Goal: Task Accomplishment & Management: Manage account settings

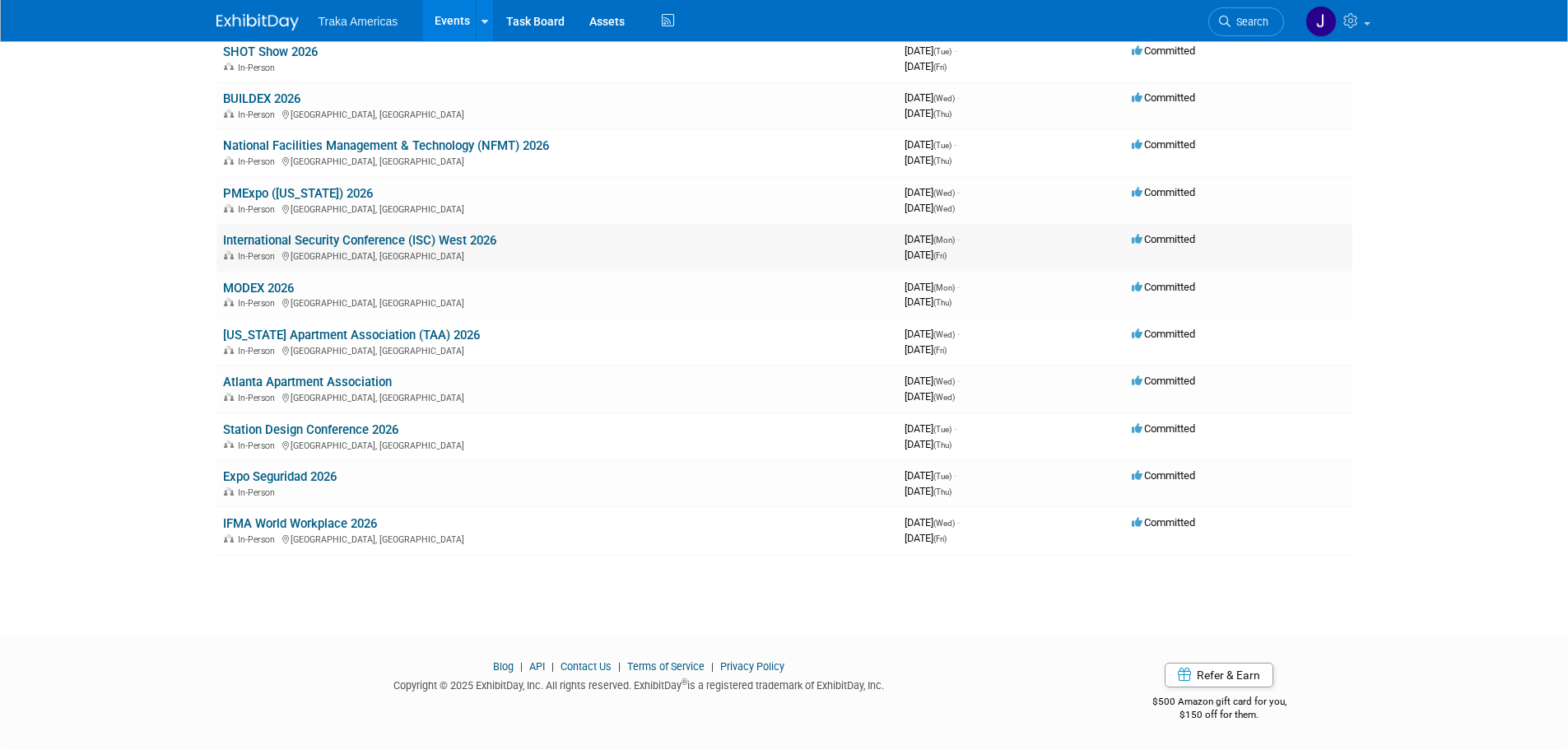
scroll to position [971, 0]
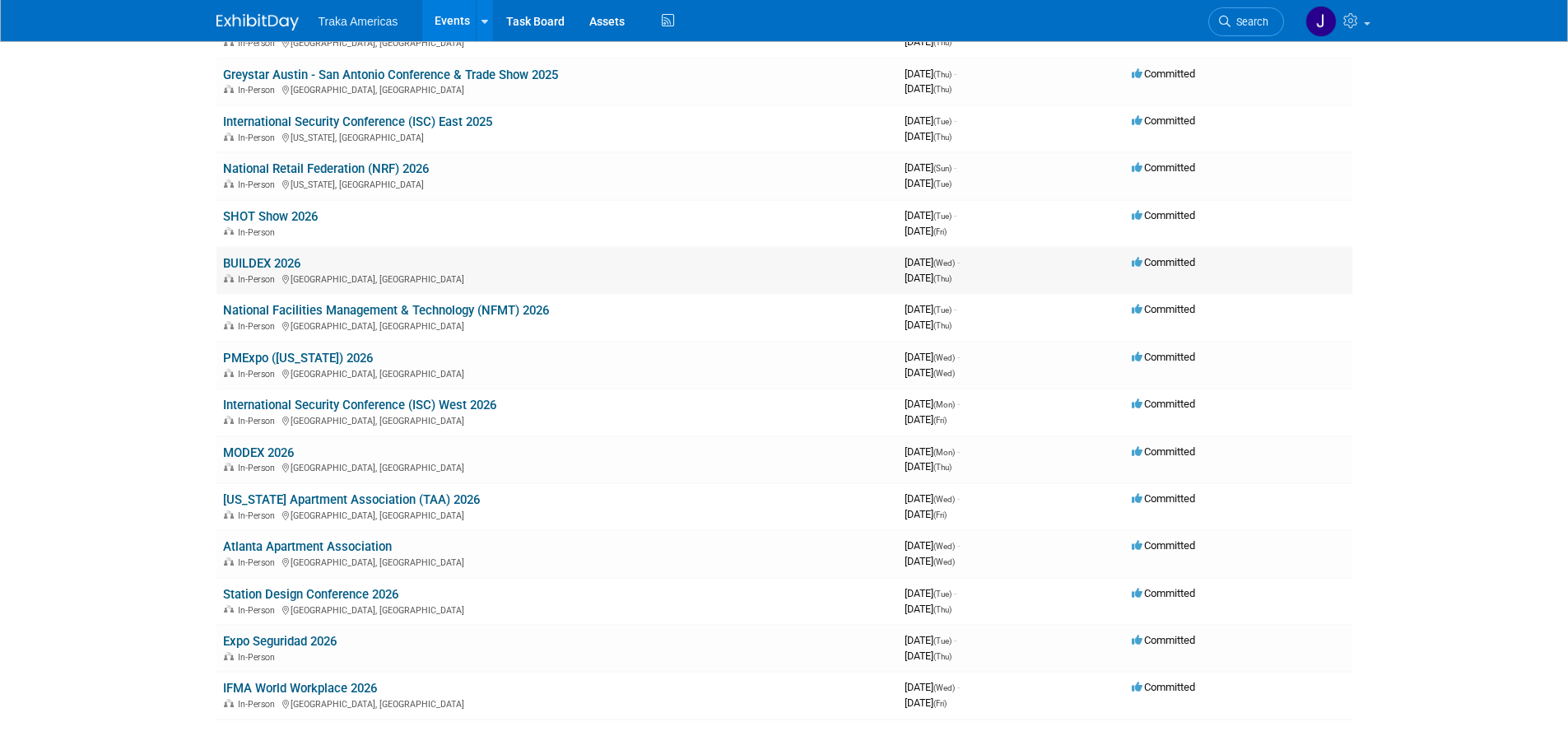
click at [260, 262] on link "BUILDEX 2026" at bounding box center [261, 263] width 78 height 14
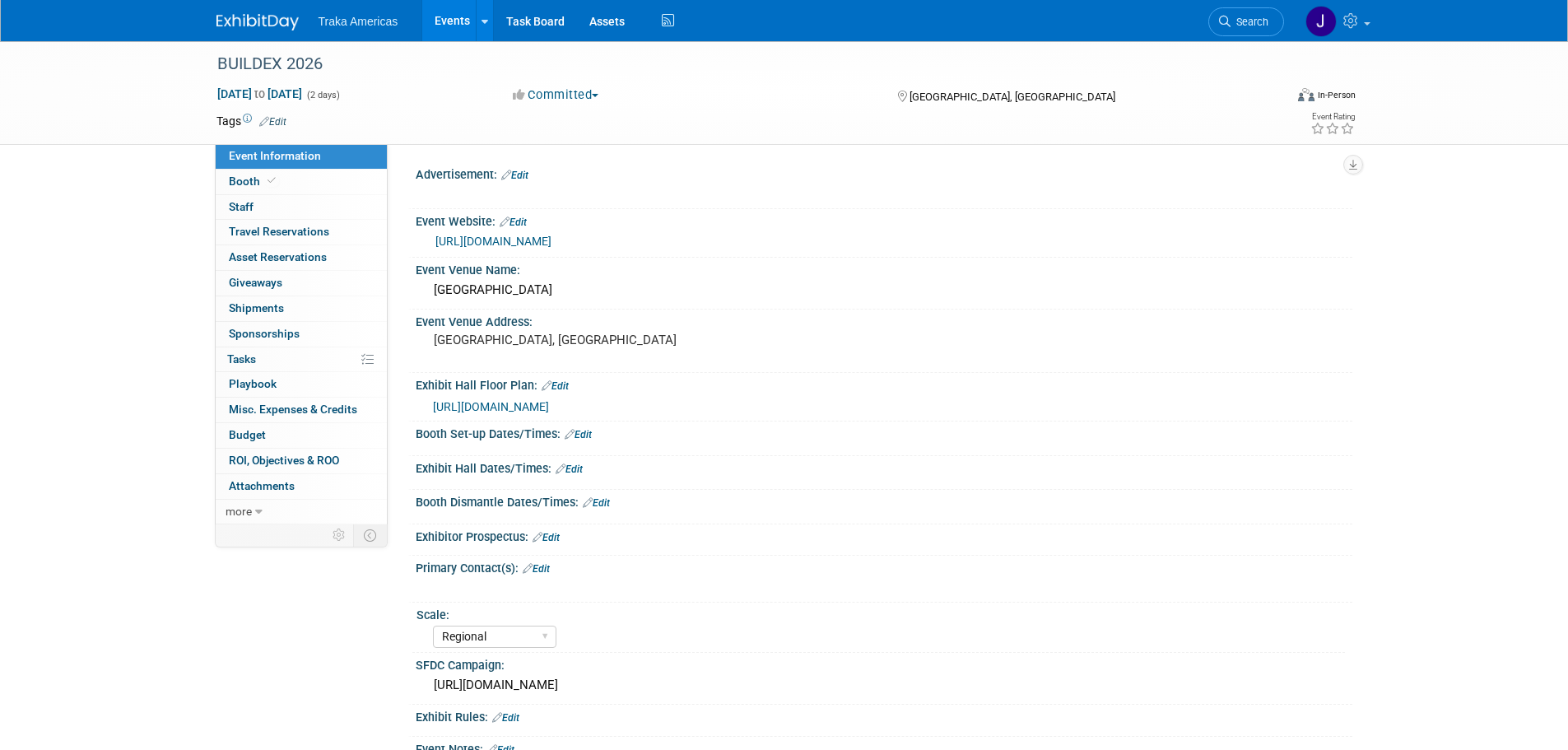
select select "Regional"
click at [267, 179] on icon at bounding box center [272, 181] width 9 height 9
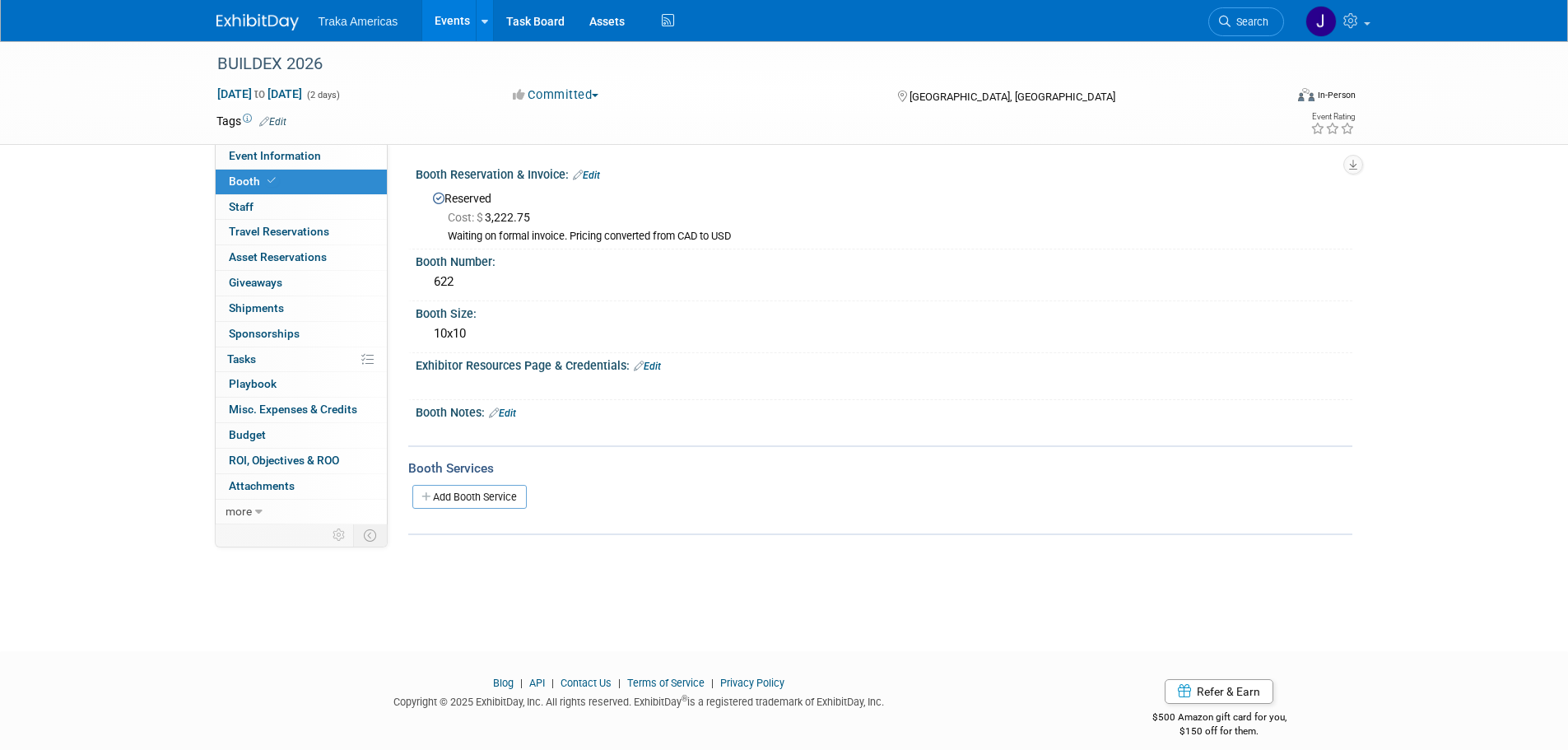
click at [594, 171] on link "Edit" at bounding box center [587, 176] width 27 height 12
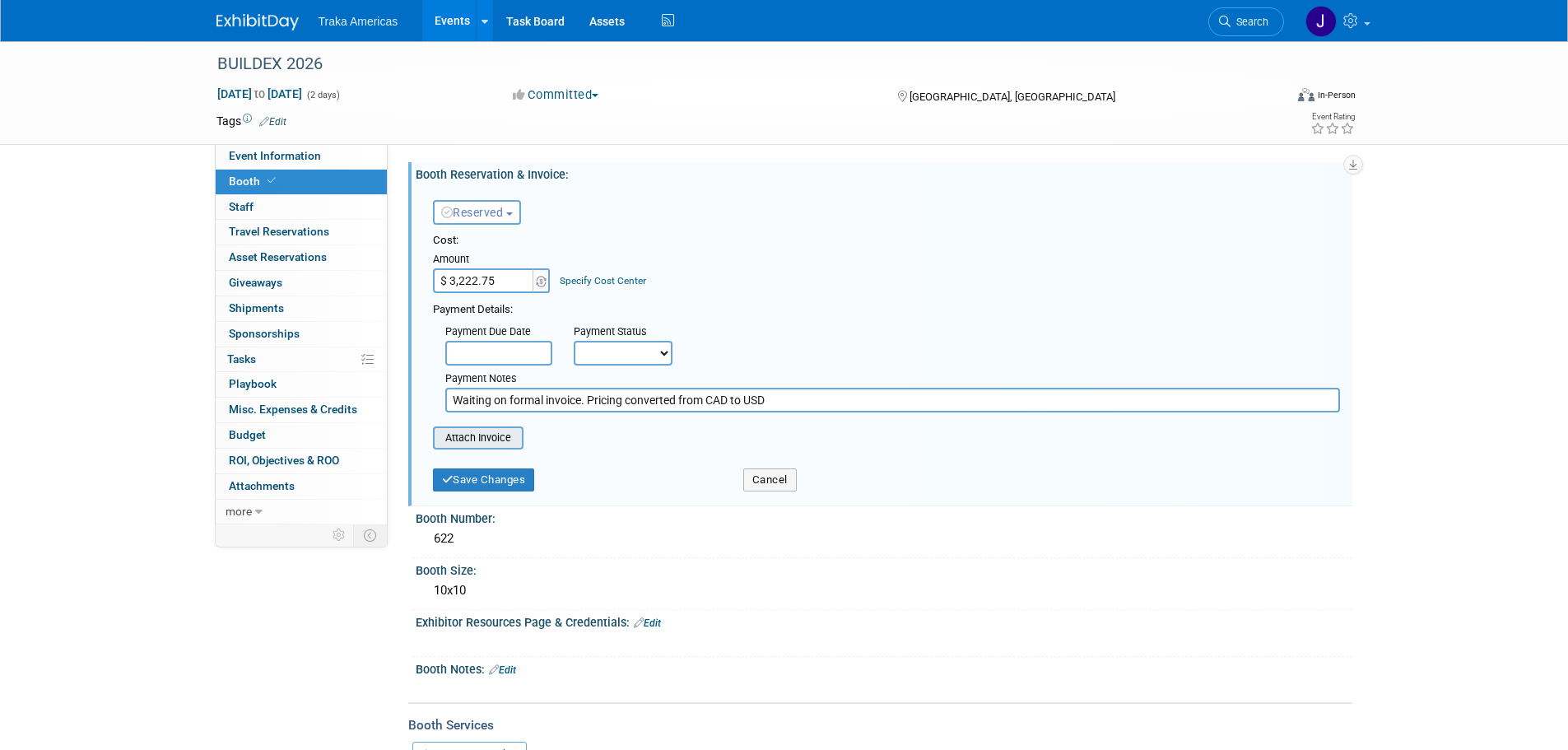
click at [504, 439] on input "file" at bounding box center [424, 437] width 196 height 20
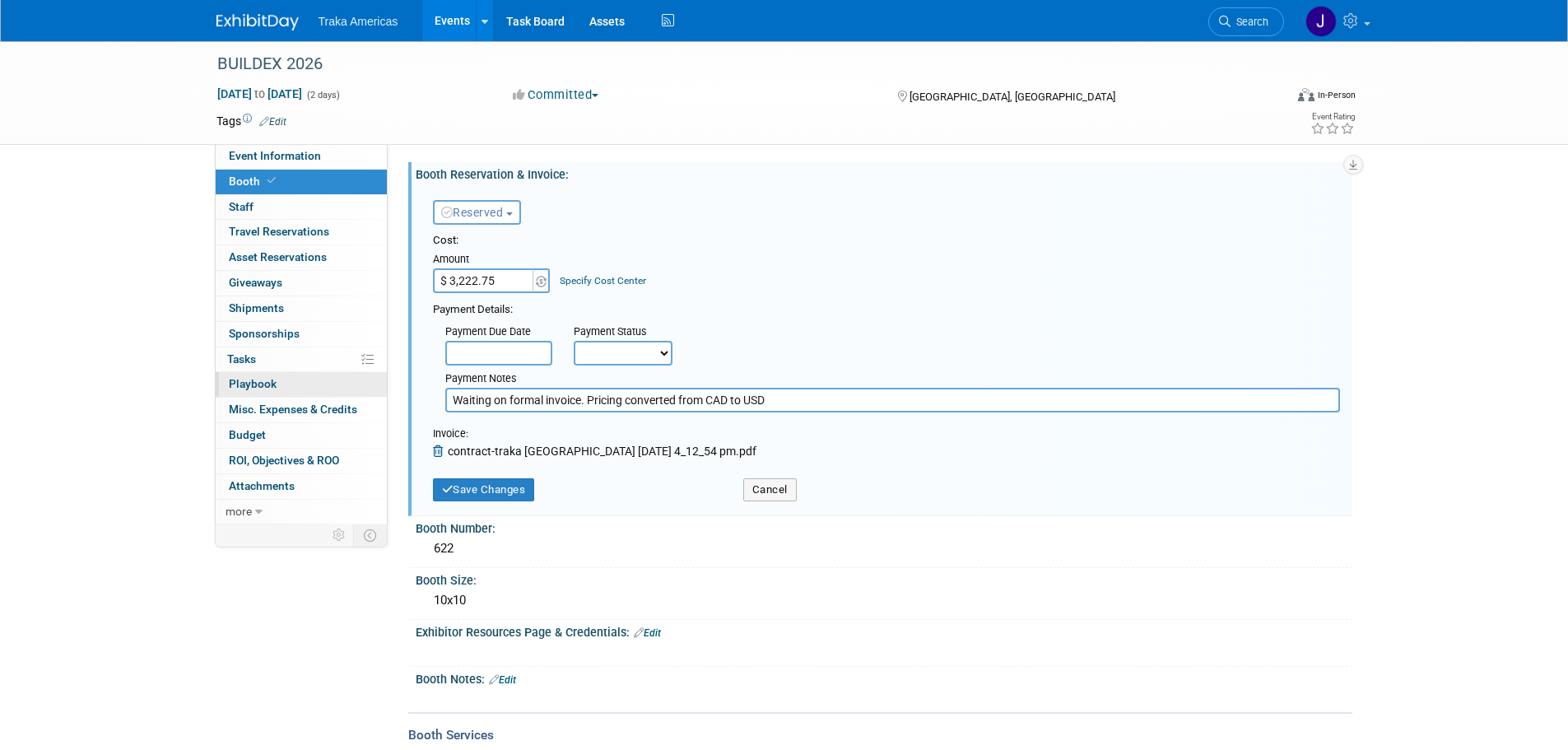
drag, startPoint x: 585, startPoint y: 401, endPoint x: 339, endPoint y: 386, distance: 246.5
click at [339, 386] on div "Event Information Event Info Booth Booth 0 Staff 0 Staff 0 Travel Reservations …" at bounding box center [784, 421] width 1160 height 761
type input "Pricing converted from CAD to USD"
click at [475, 491] on button "Save Changes" at bounding box center [484, 489] width 102 height 23
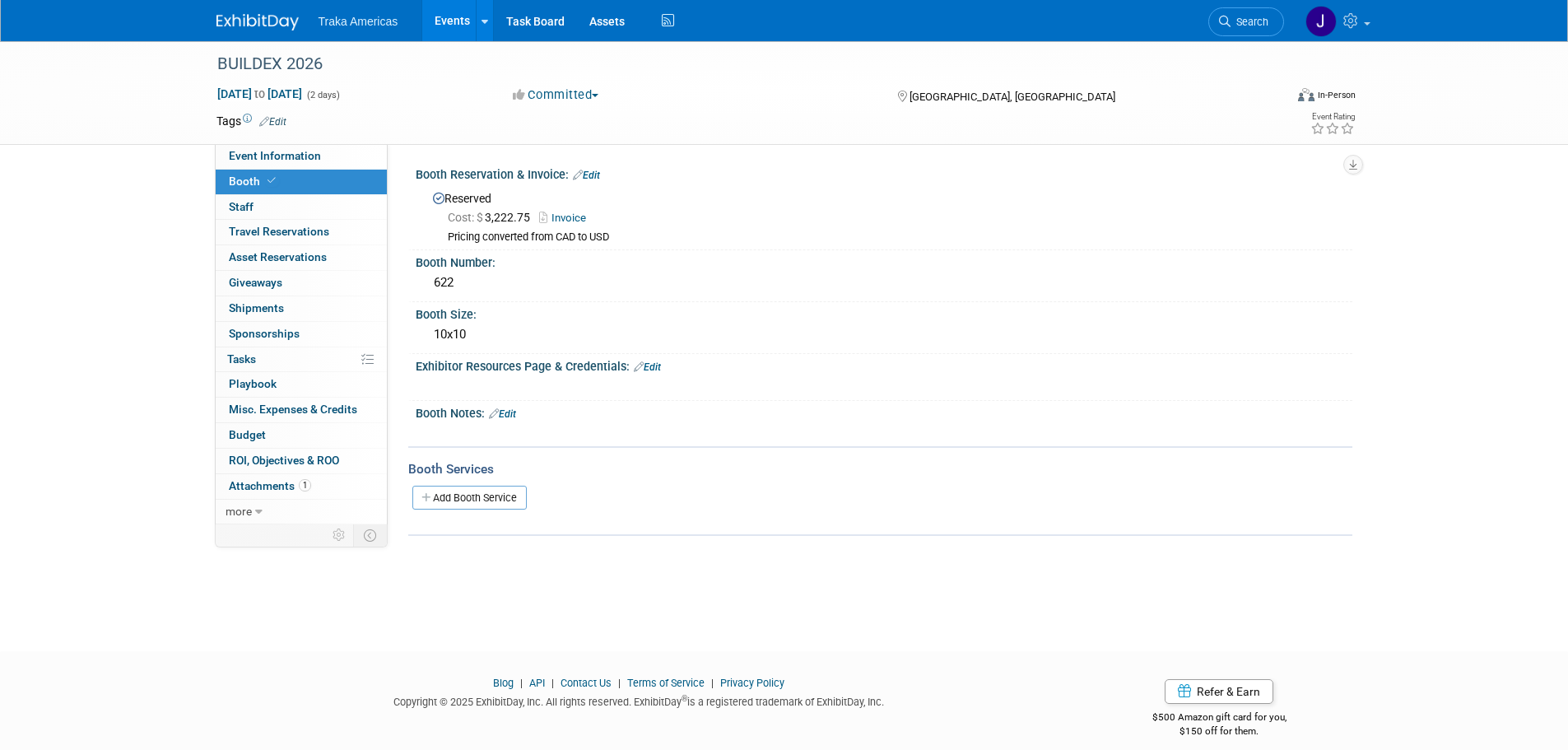
click at [251, 20] on img at bounding box center [257, 21] width 83 height 16
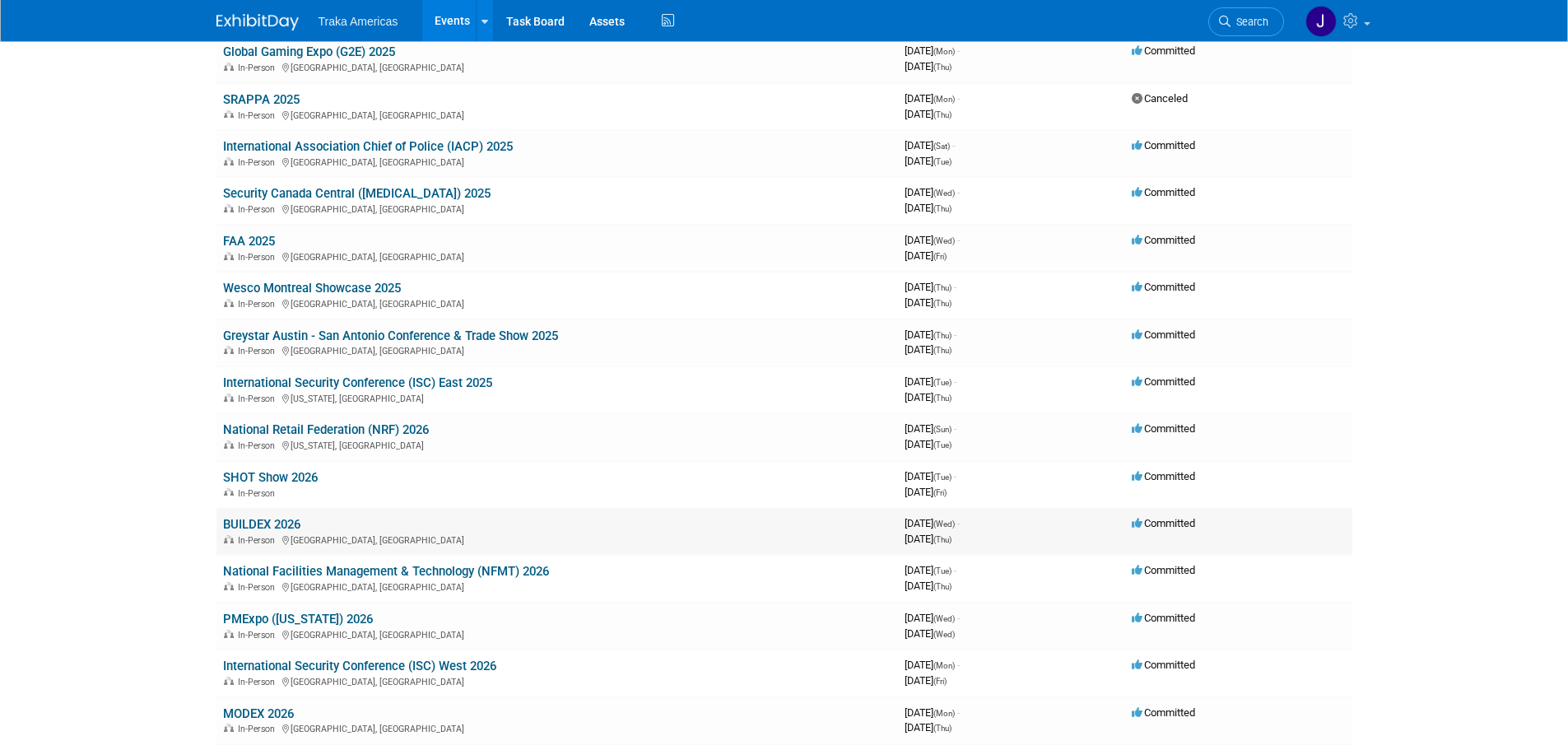
scroll to position [889, 0]
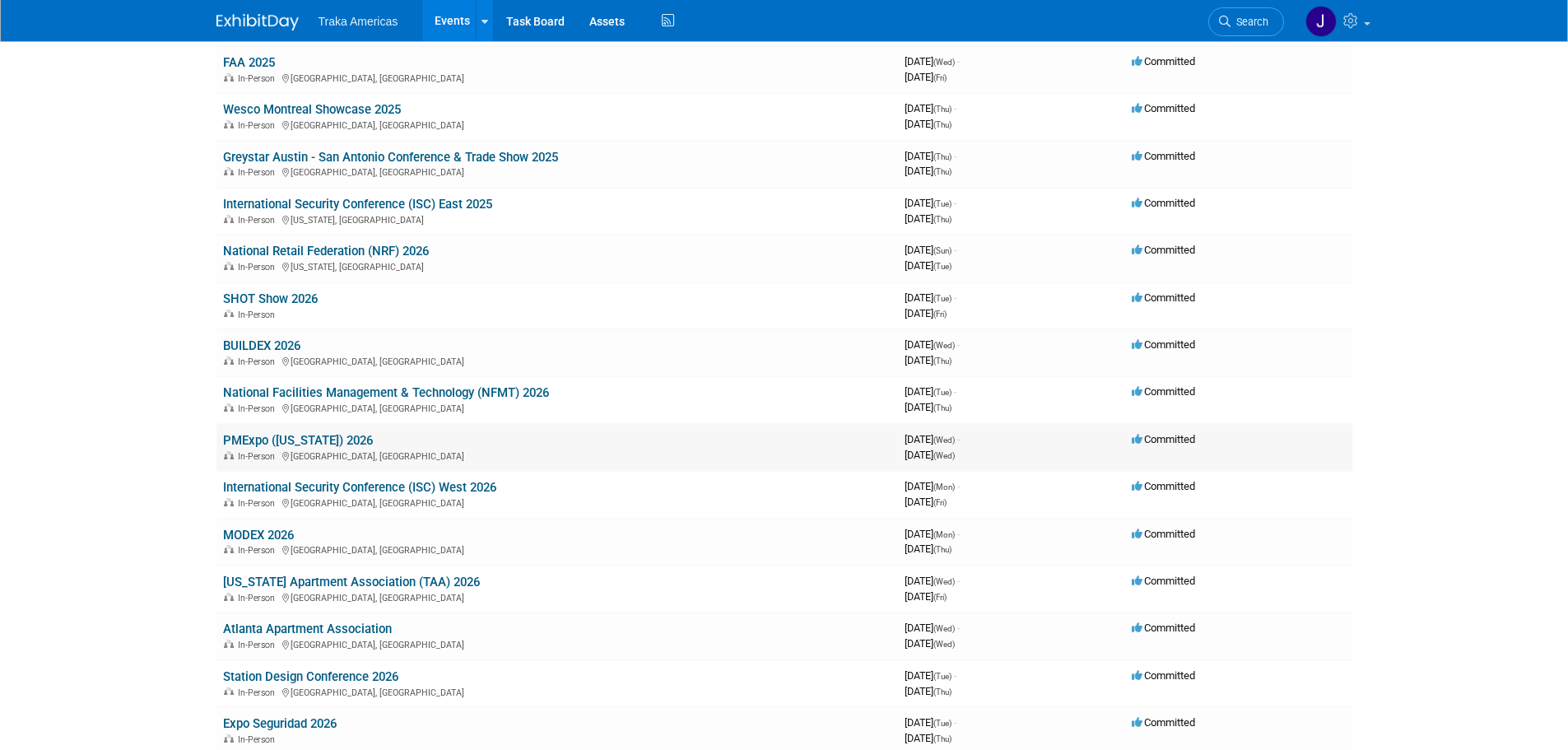
click at [330, 439] on link "PMExpo ([US_STATE]) 2026" at bounding box center [298, 440] width 150 height 14
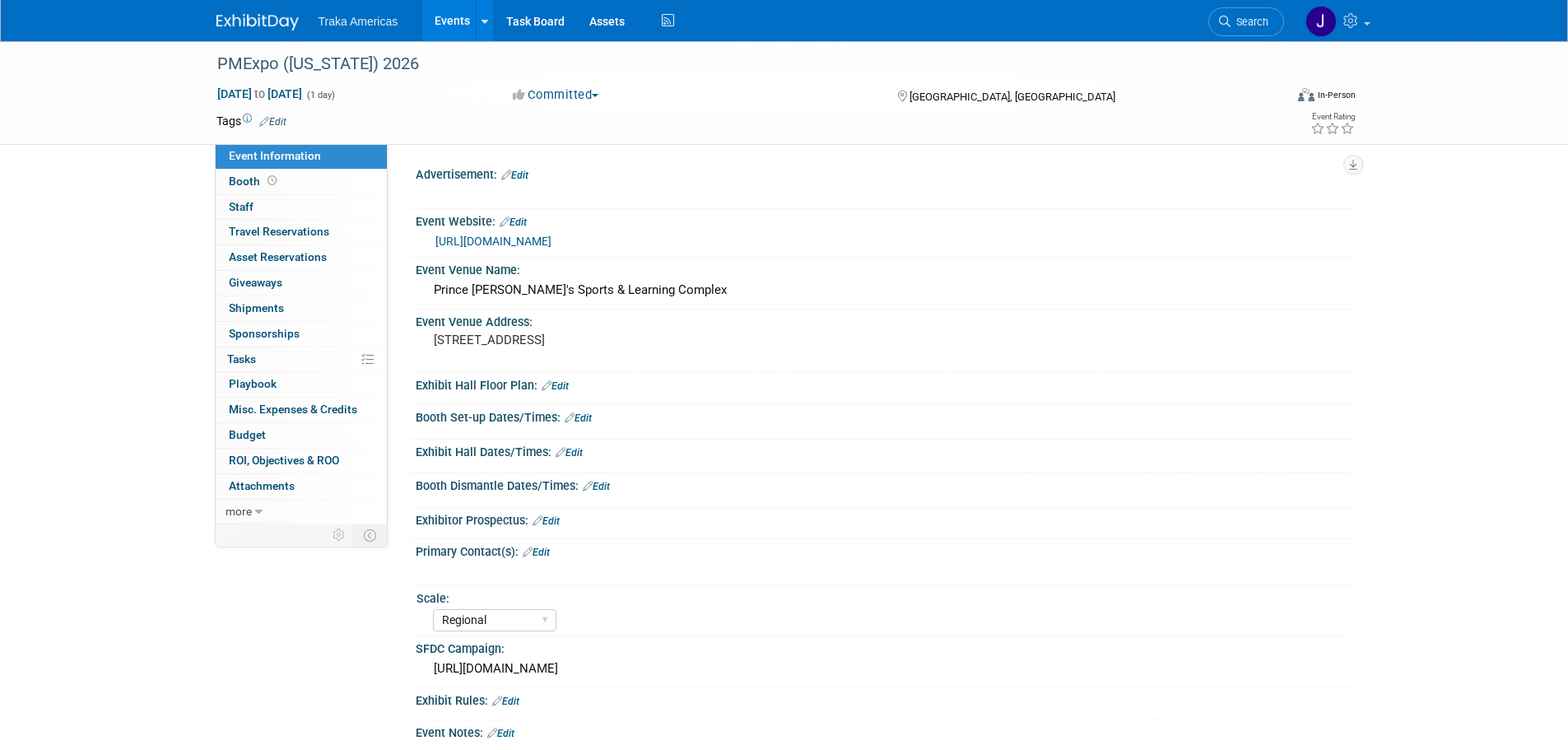
select select "Regional"
click at [287, 184] on link "Booth" at bounding box center [301, 182] width 171 height 25
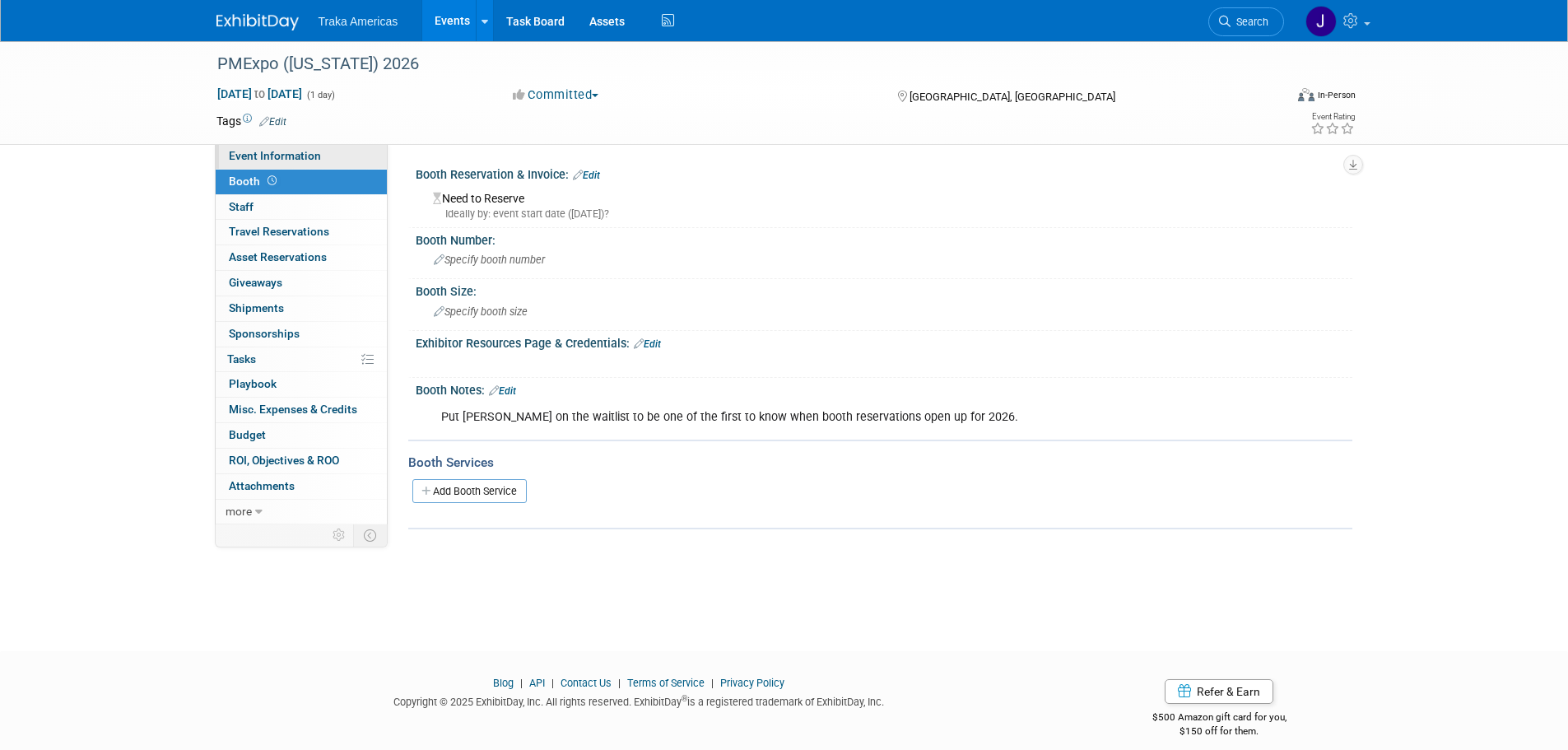
click at [295, 159] on span "Event Information" at bounding box center [275, 155] width 92 height 13
select select "Regional"
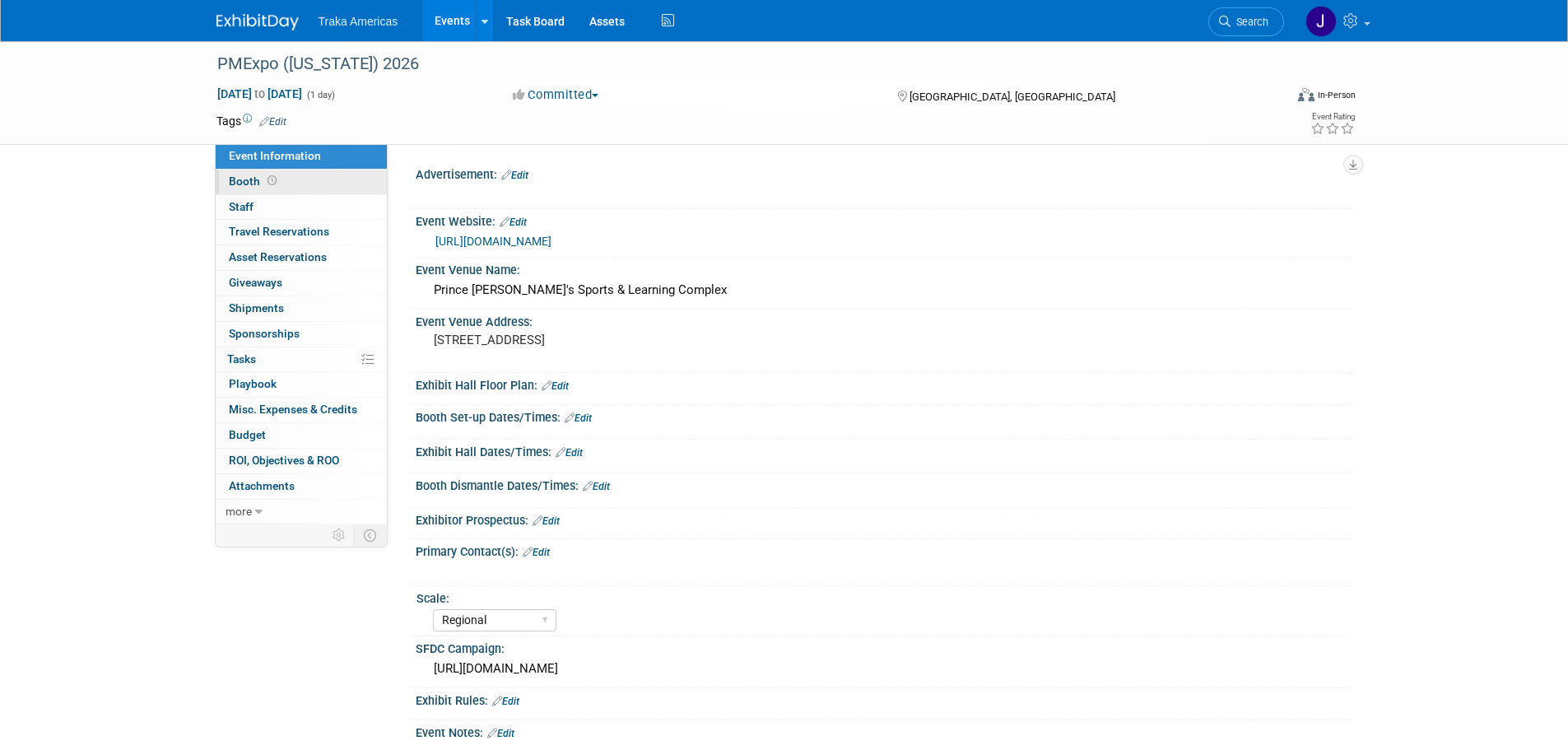
click at [298, 180] on link "Booth" at bounding box center [301, 182] width 171 height 25
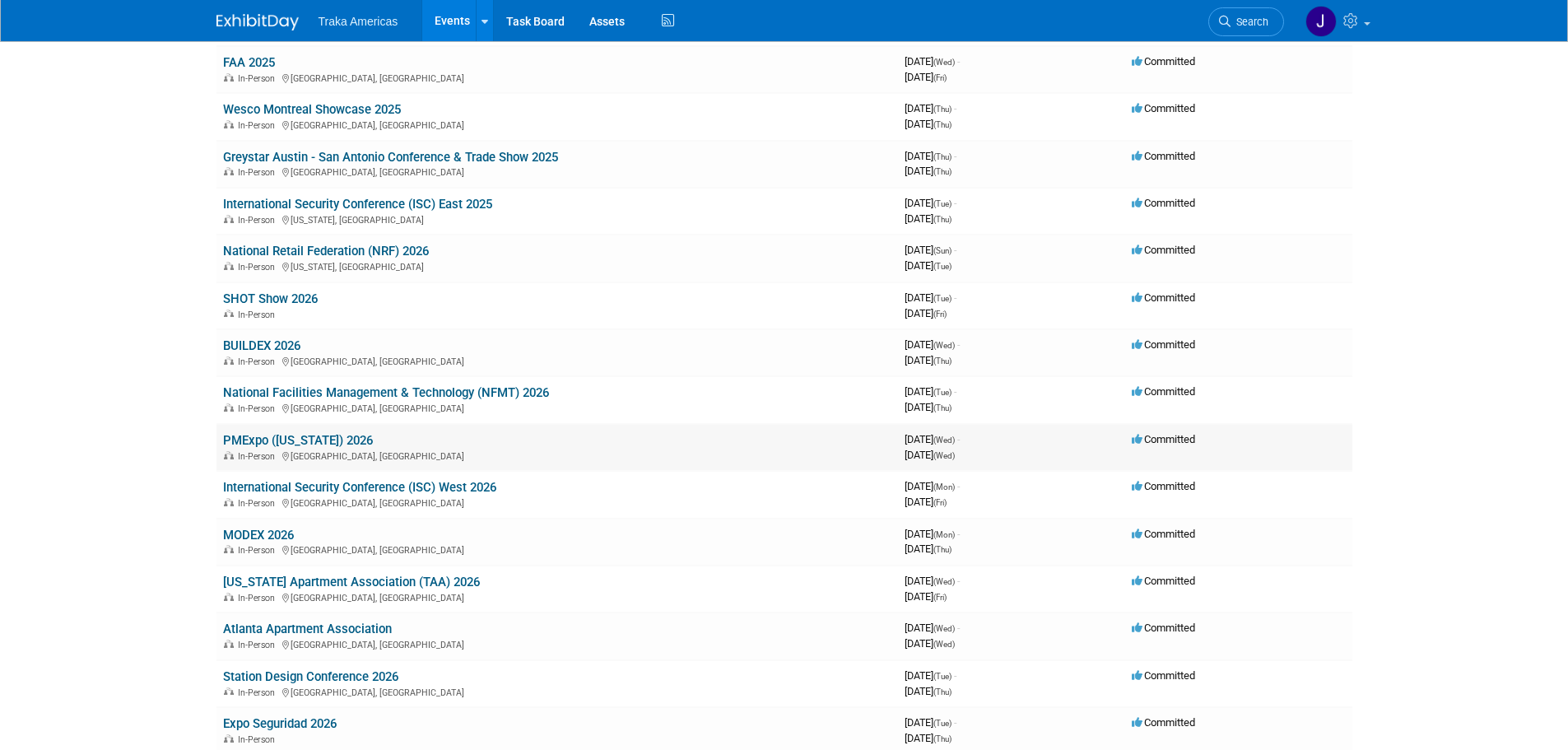
click at [325, 436] on link "PMExpo ([US_STATE]) 2026" at bounding box center [298, 440] width 150 height 14
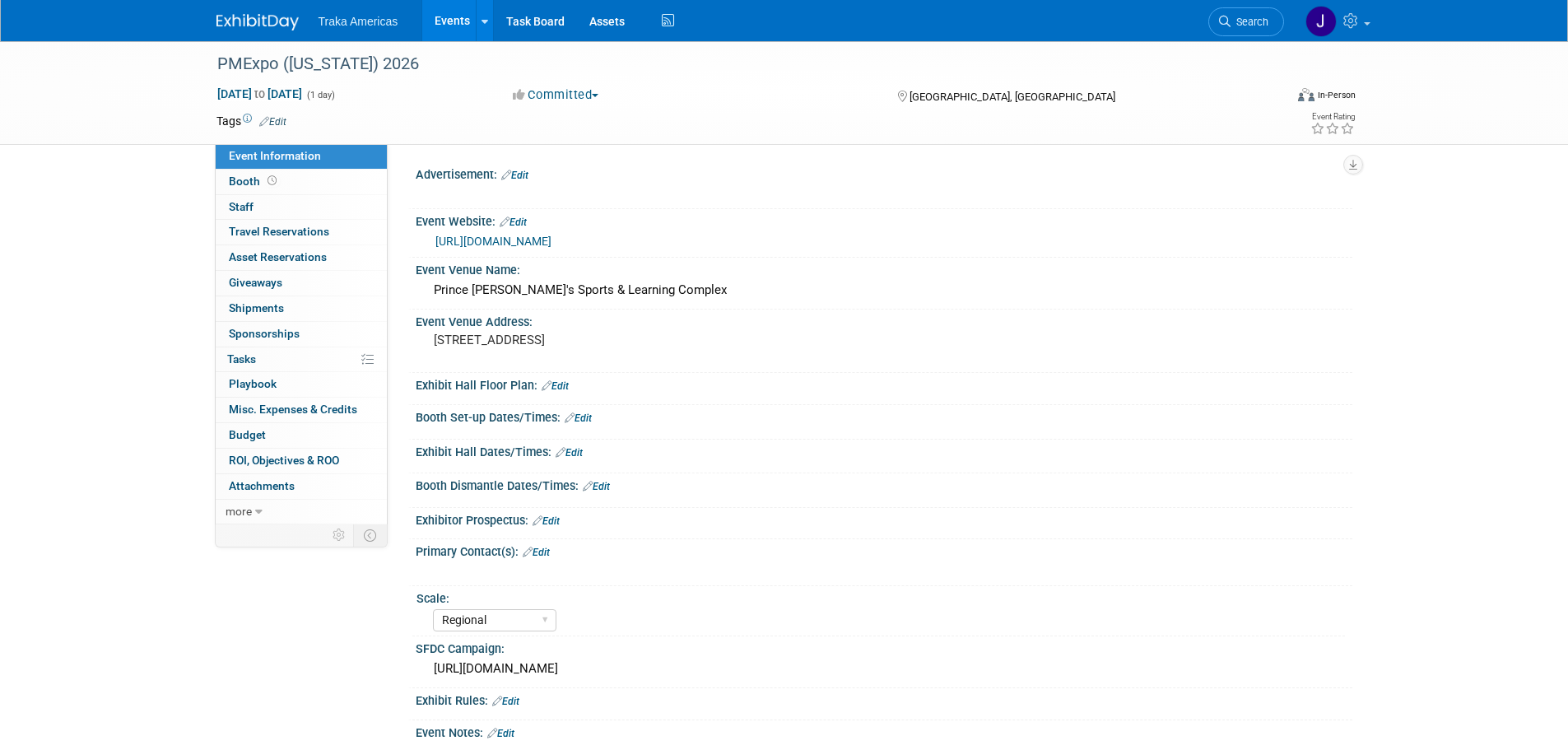
select select "Regional"
click at [551, 241] on link "https://www.pma-dc.org/events/pmexpo-exhibitor-intent-2026" at bounding box center [493, 240] width 116 height 13
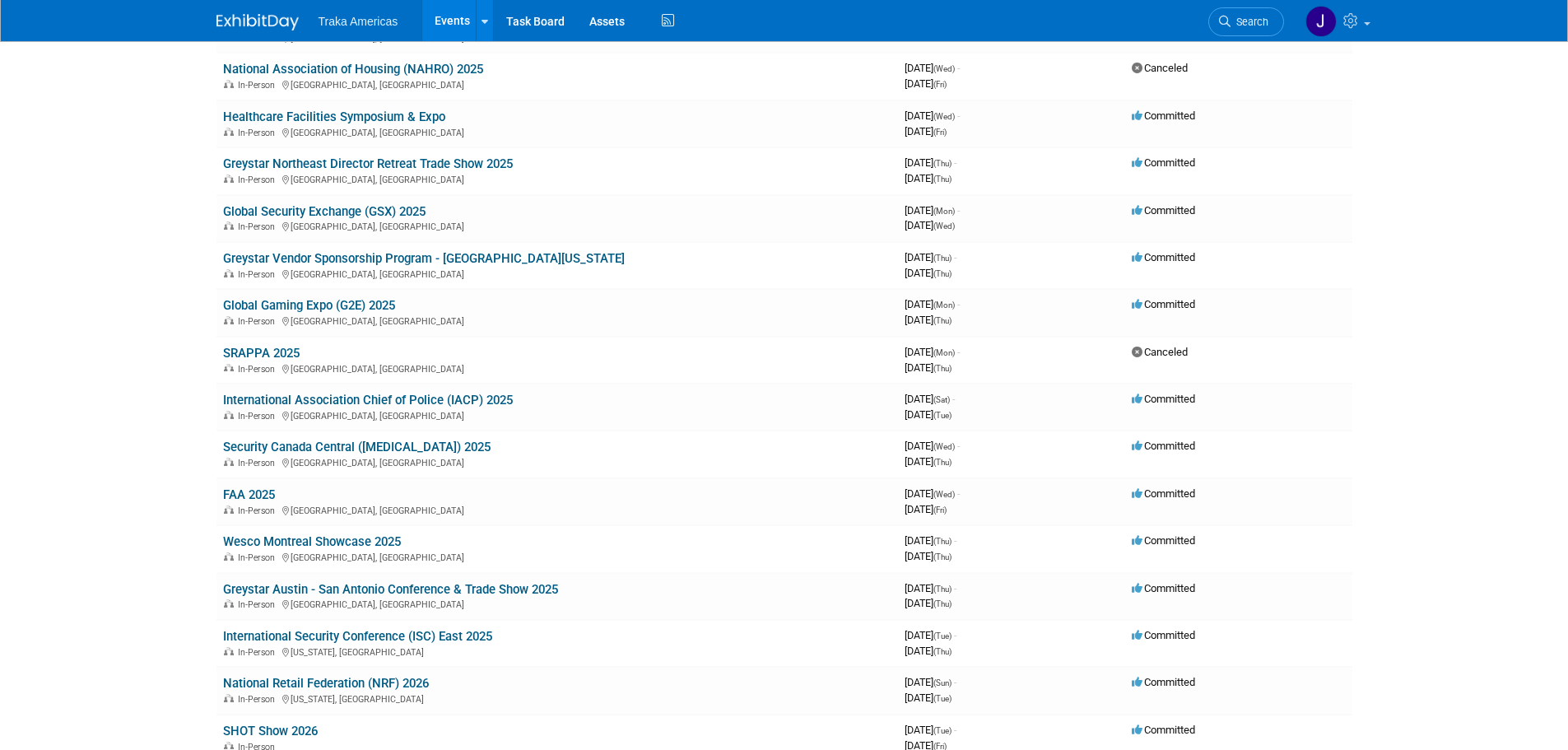
scroll to position [230, 0]
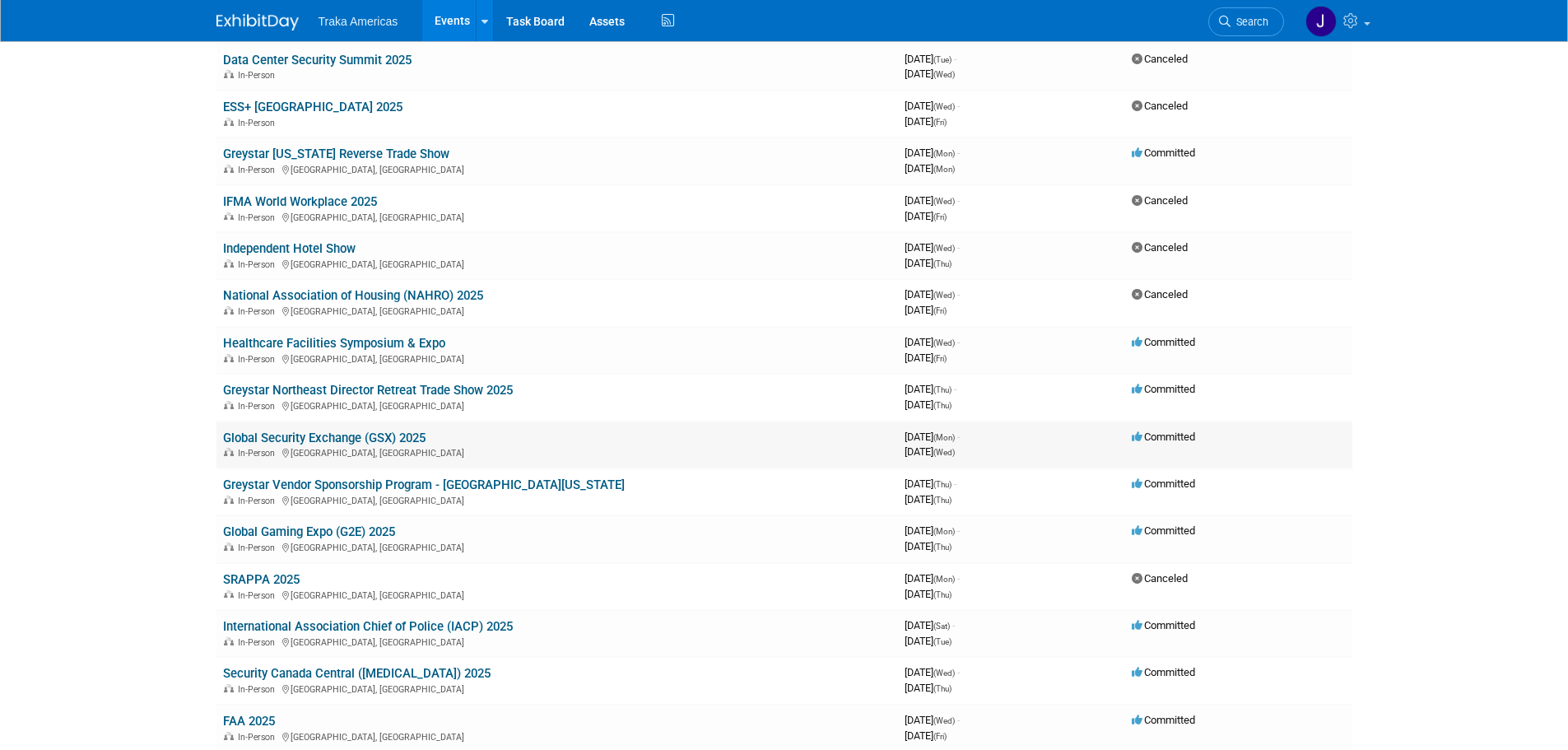
click at [307, 435] on link "Global Security Exchange (GSX) 2025" at bounding box center [325, 437] width 203 height 14
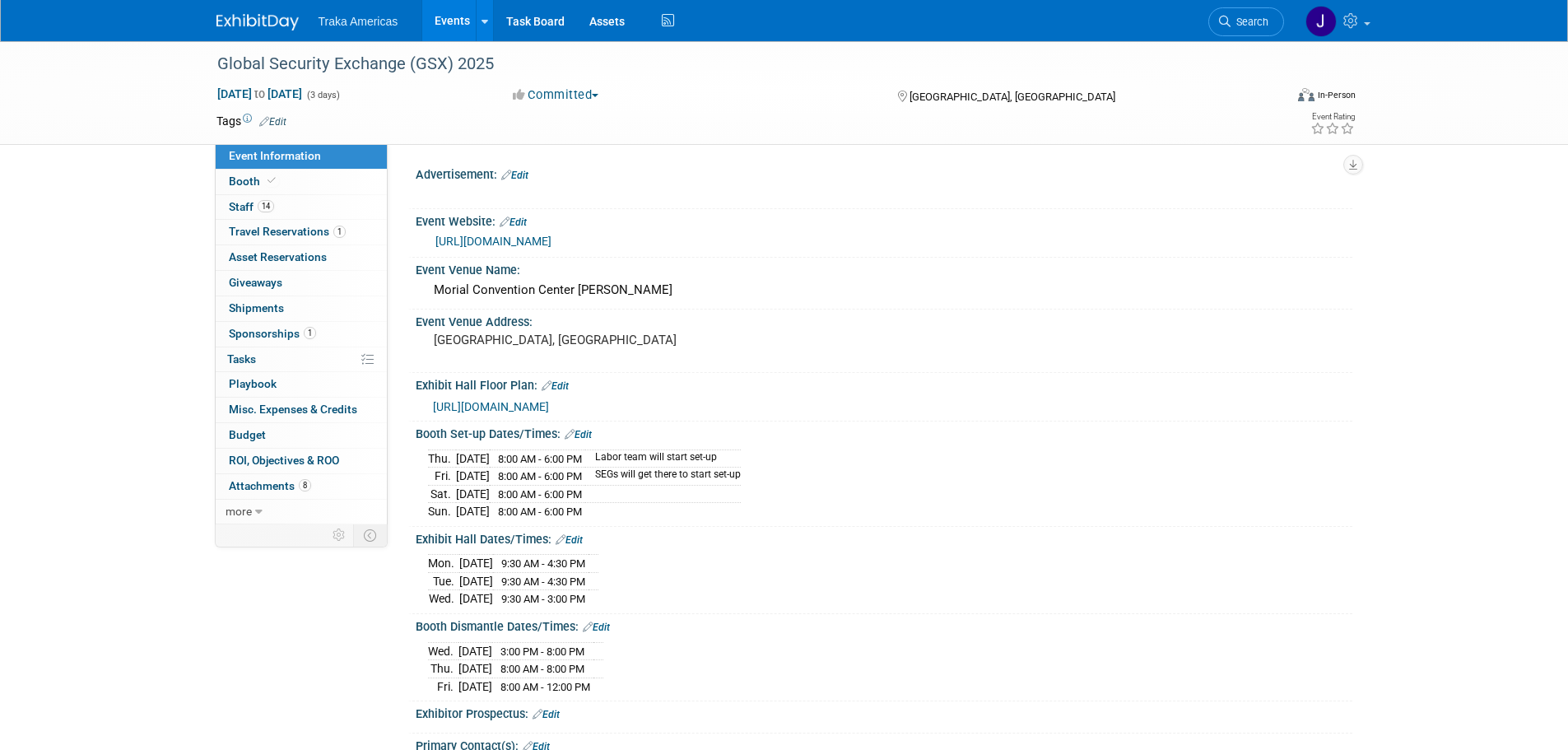
select select "National"
click at [268, 183] on icon at bounding box center [272, 181] width 9 height 9
